Goal: Transaction & Acquisition: Purchase product/service

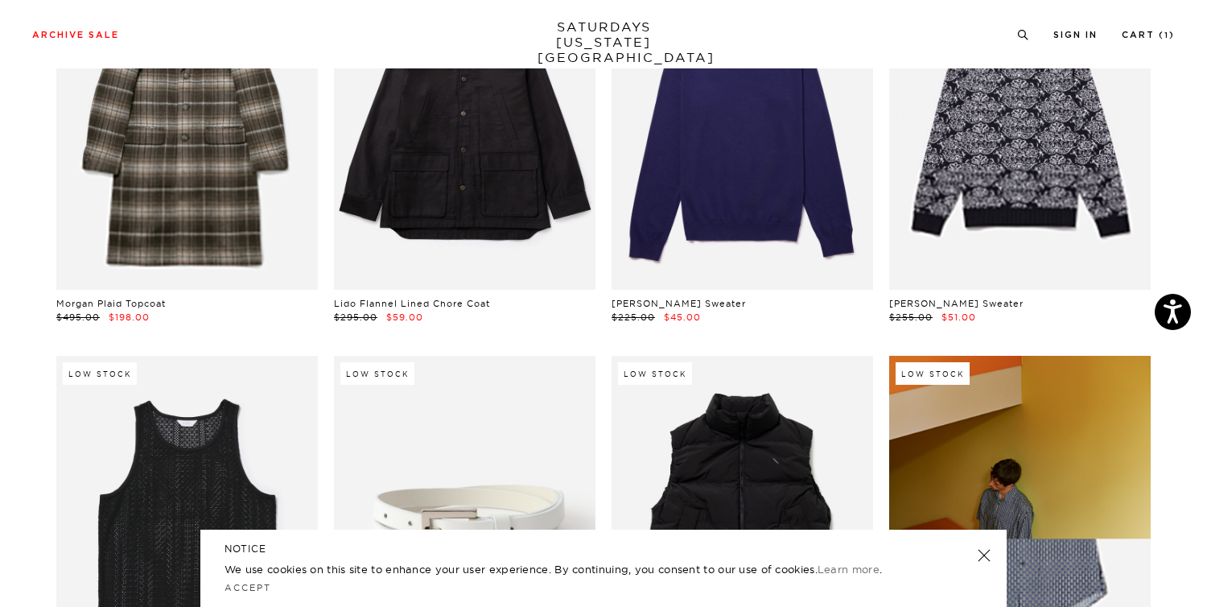
scroll to position [171, 0]
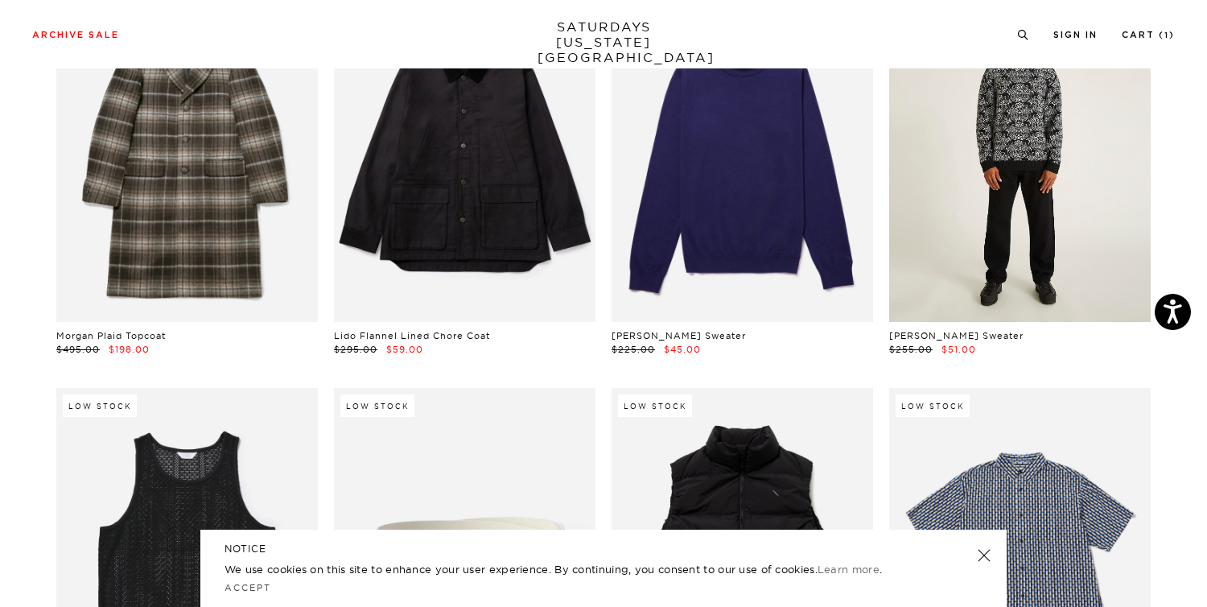
click at [1008, 245] on link at bounding box center [1020, 158] width 262 height 327
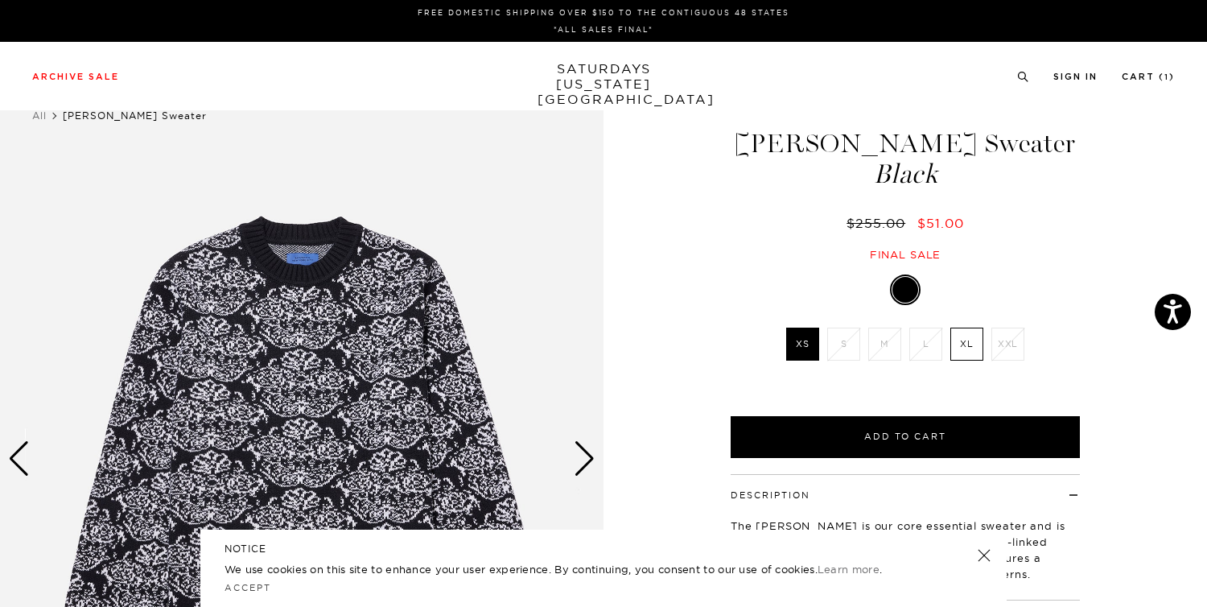
click at [949, 334] on li "XL" at bounding box center [966, 344] width 41 height 33
click at [957, 337] on label "XL" at bounding box center [966, 344] width 33 height 33
click at [0, 0] on input "XL" at bounding box center [0, 0] width 0 height 0
click at [583, 473] on div "Next slide" at bounding box center [585, 458] width 22 height 35
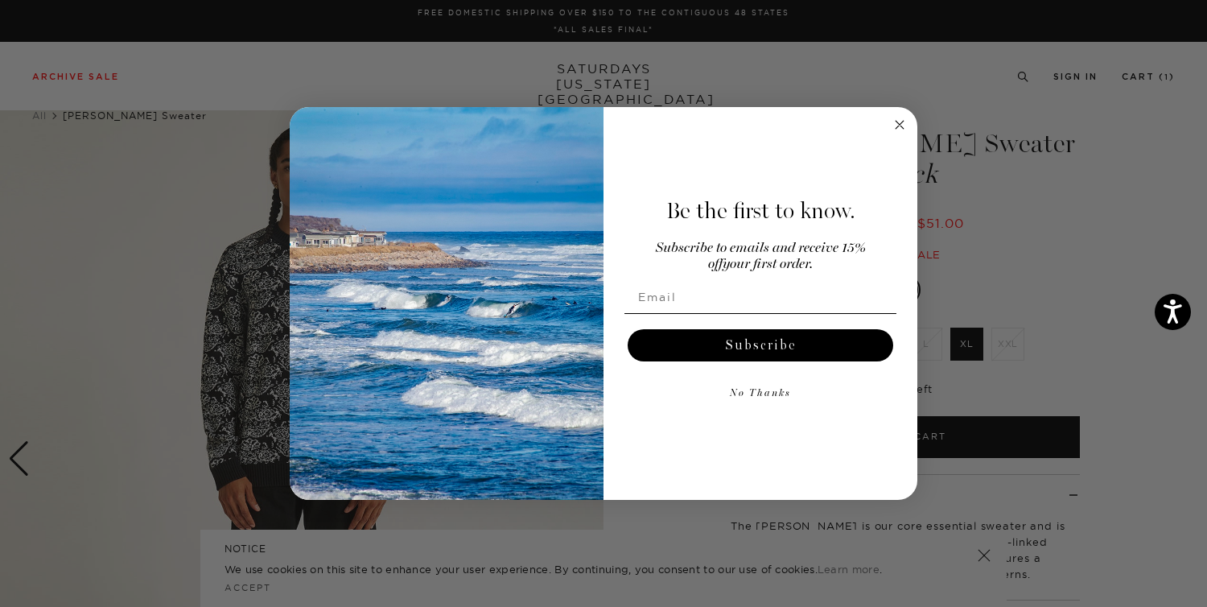
click at [896, 117] on circle "Close dialog" at bounding box center [900, 125] width 19 height 19
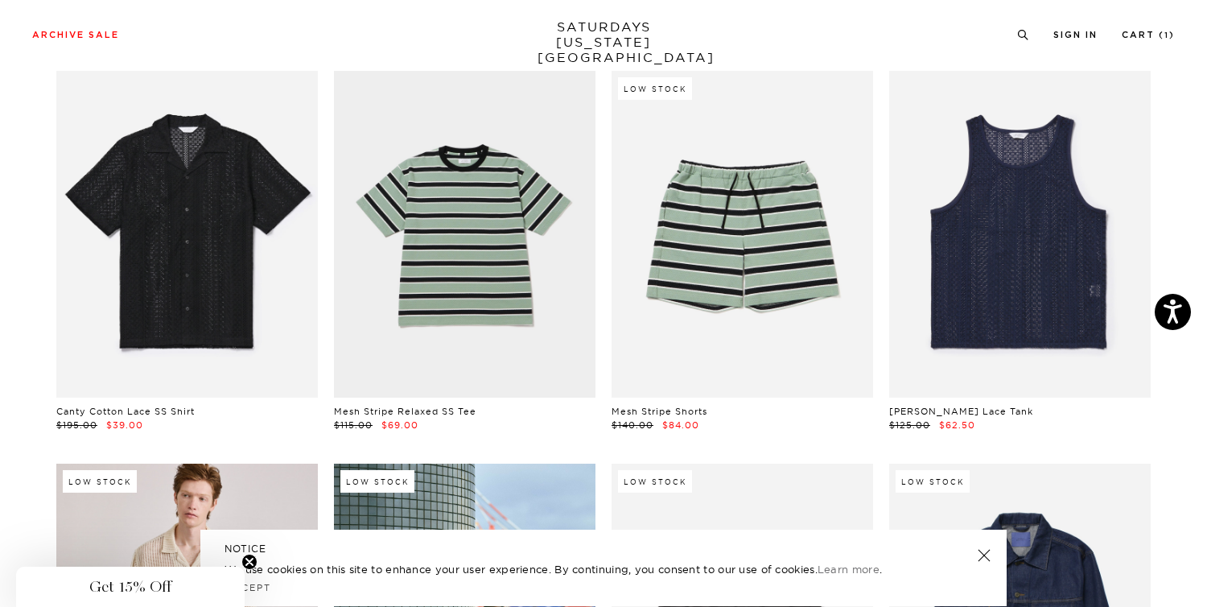
scroll to position [1277, 0]
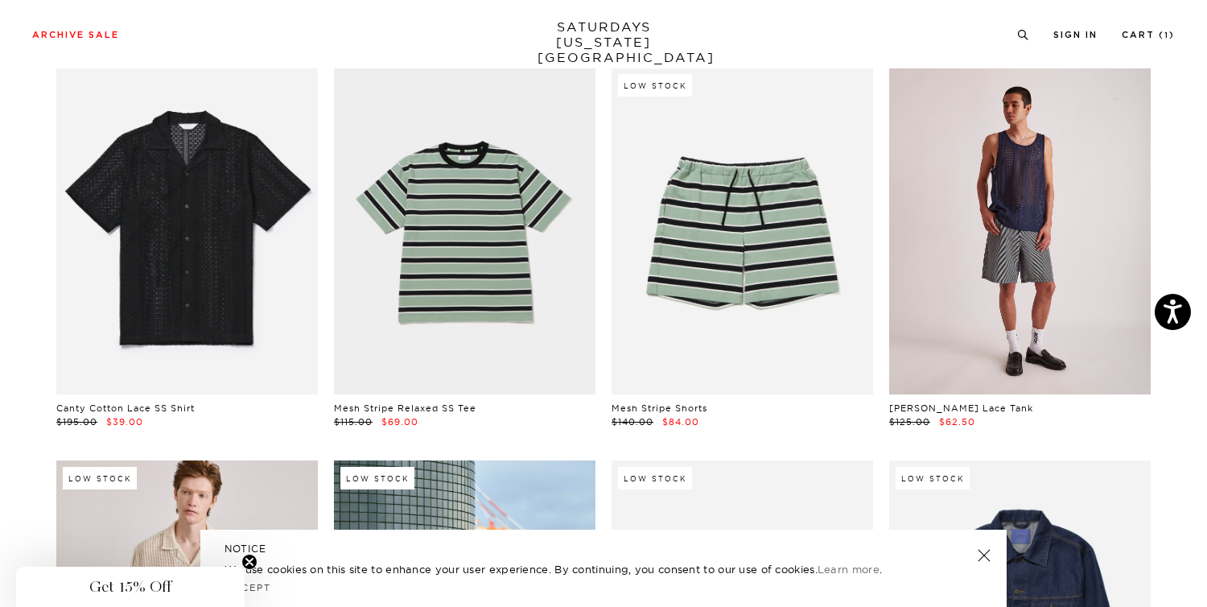
click at [947, 361] on link at bounding box center [1020, 231] width 262 height 327
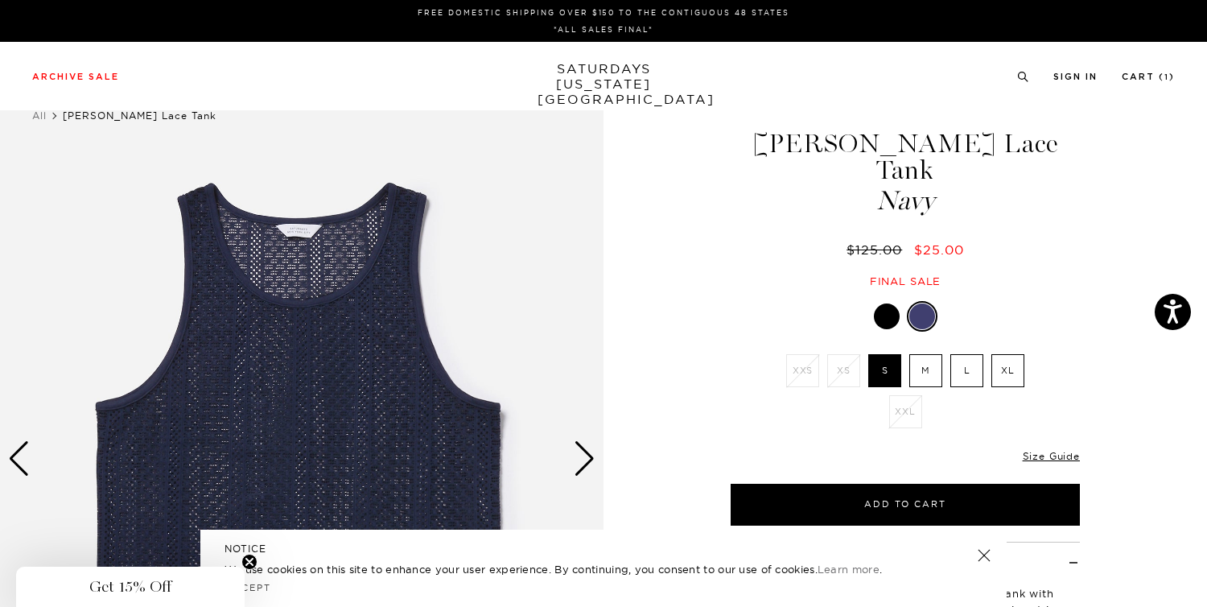
click at [585, 460] on div "Next slide" at bounding box center [585, 458] width 22 height 35
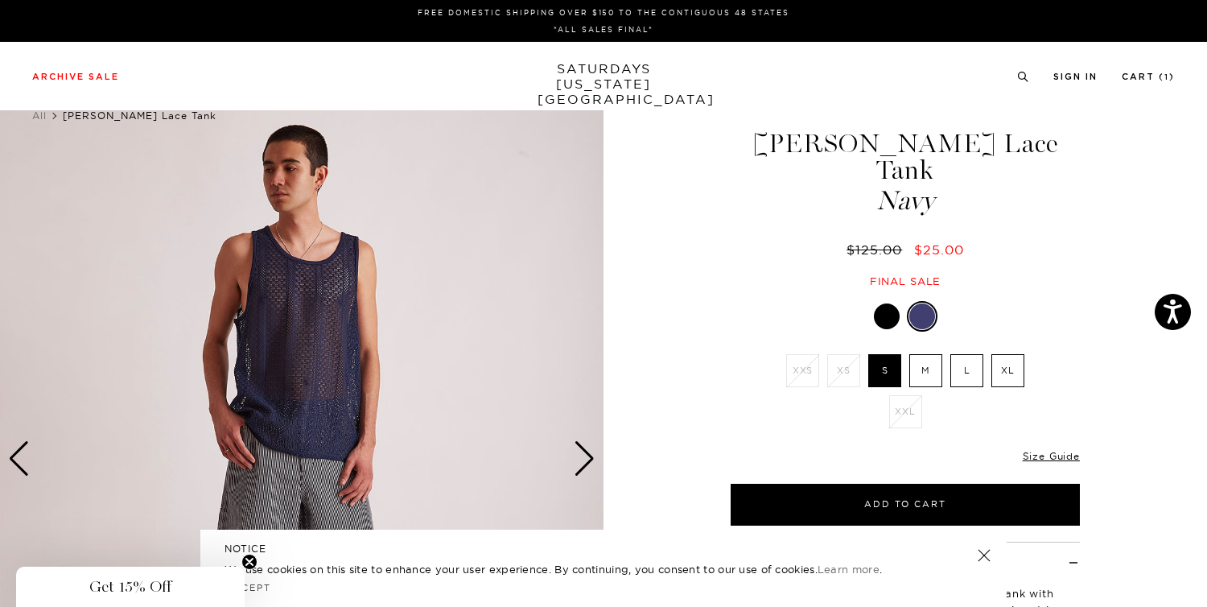
click at [888, 303] on div at bounding box center [887, 316] width 26 height 26
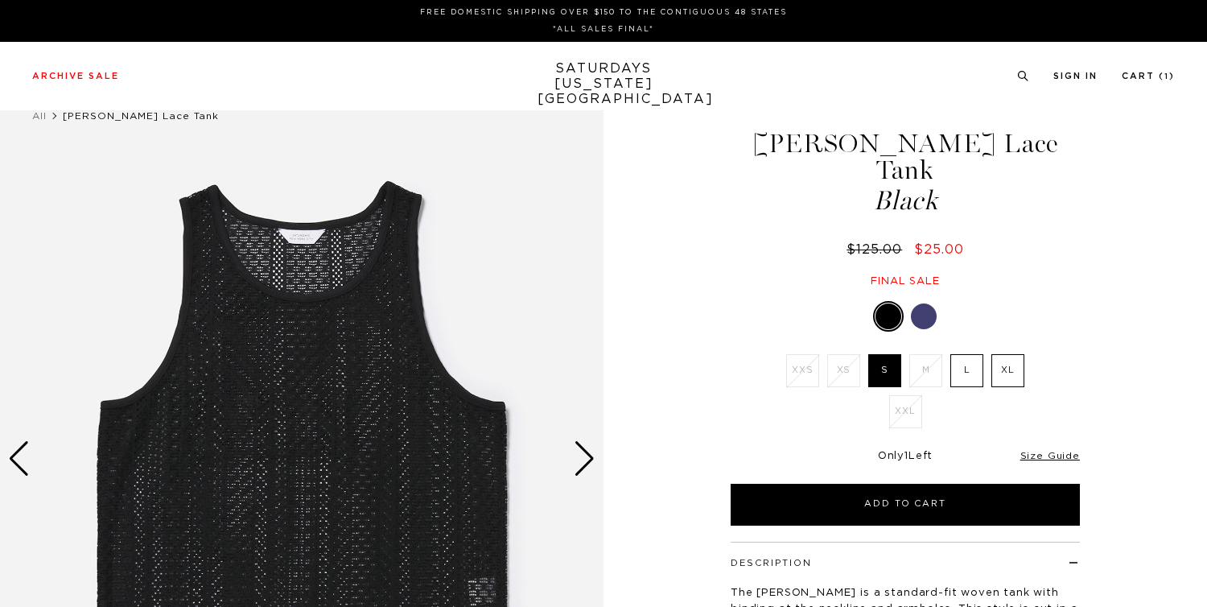
click at [888, 303] on div at bounding box center [889, 316] width 26 height 26
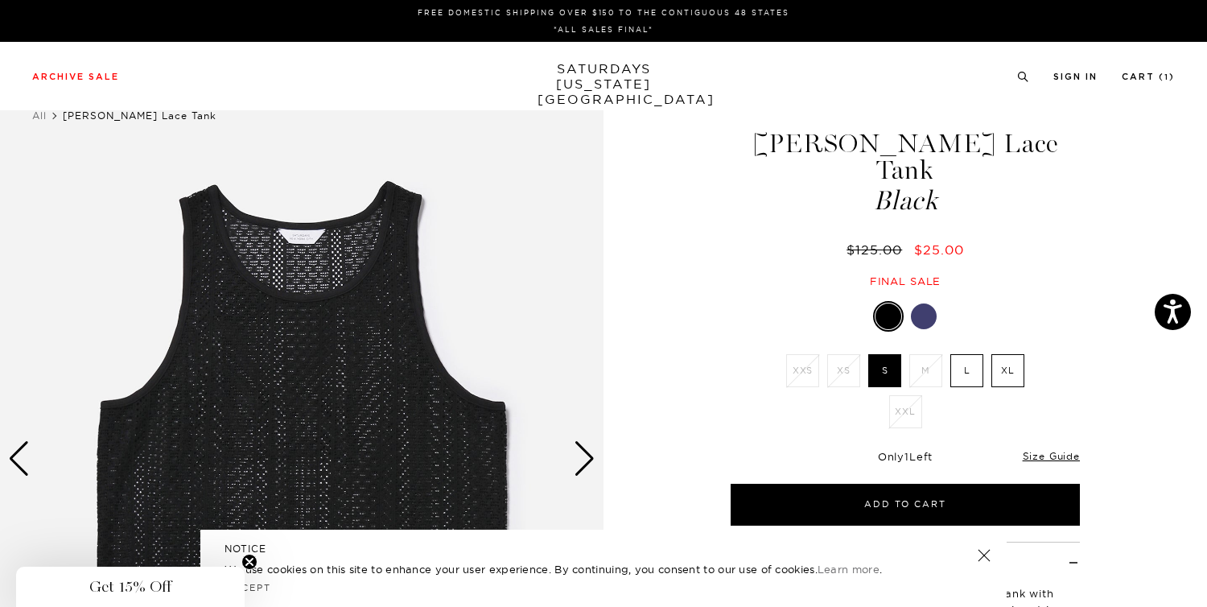
click at [929, 303] on div at bounding box center [924, 316] width 26 height 26
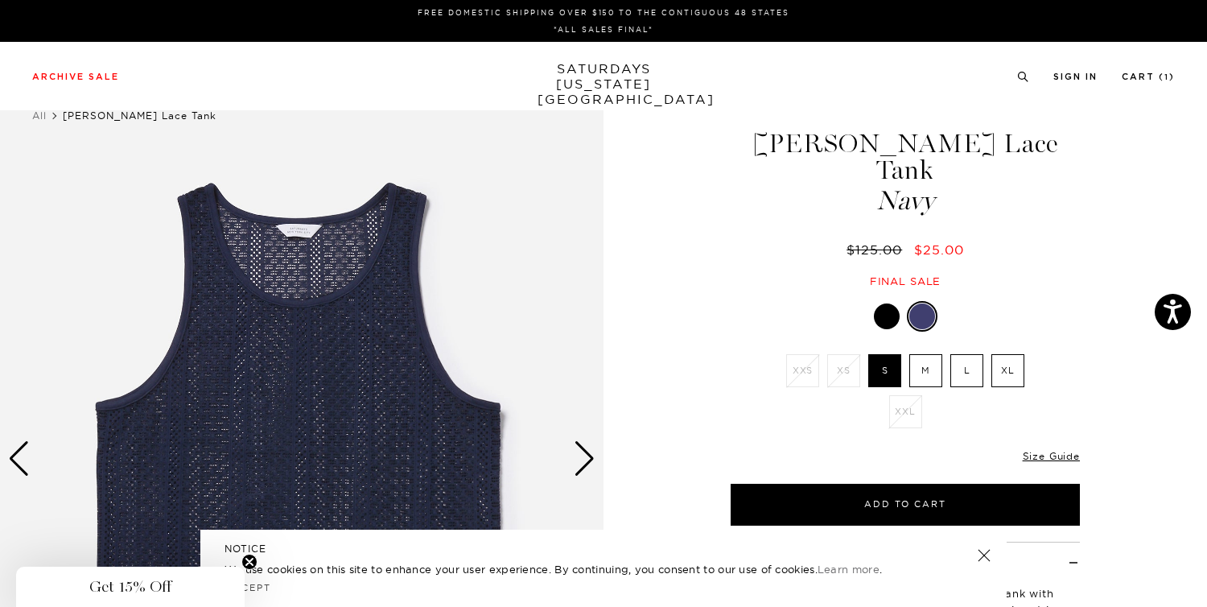
click at [976, 354] on label "L" at bounding box center [966, 370] width 33 height 33
click at [0, 0] on input "L" at bounding box center [0, 0] width 0 height 0
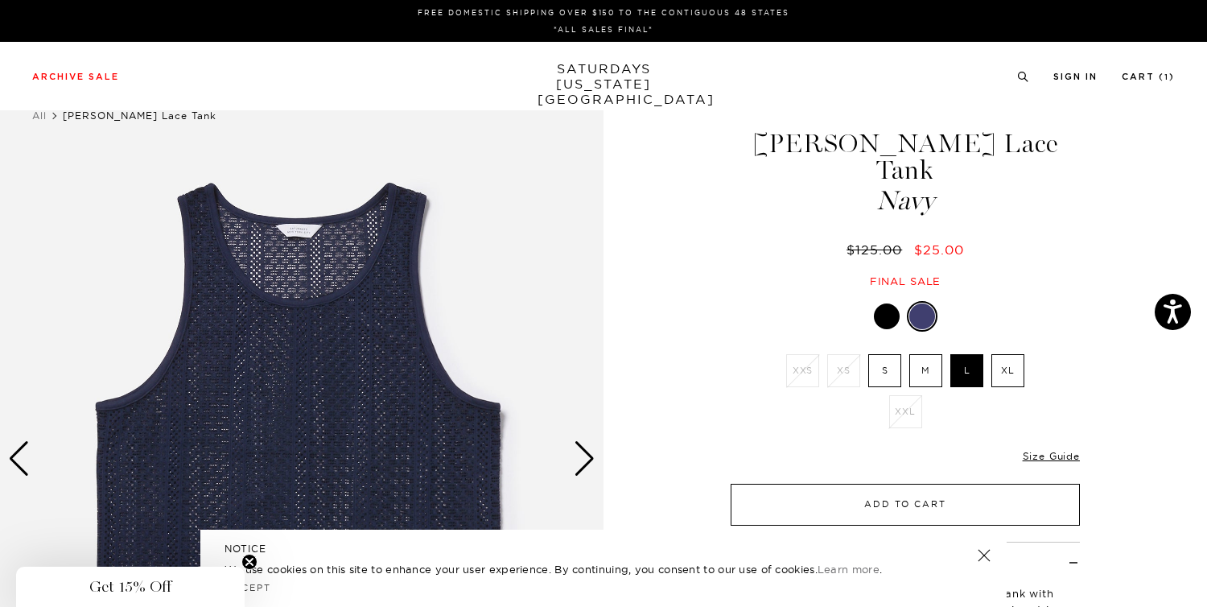
click at [948, 484] on button "Add to Cart" at bounding box center [905, 505] width 349 height 42
